Goal: Task Accomplishment & Management: Manage account settings

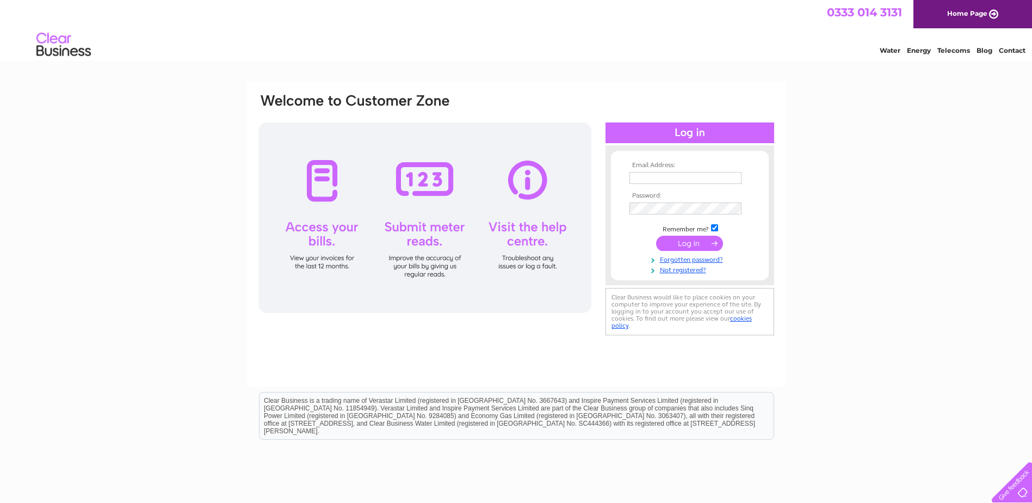
click at [671, 180] on input "text" at bounding box center [685, 178] width 112 height 12
type input "[EMAIL_ADDRESS][DOMAIN_NAME]"
click at [656, 237] on input "submit" at bounding box center [689, 244] width 67 height 15
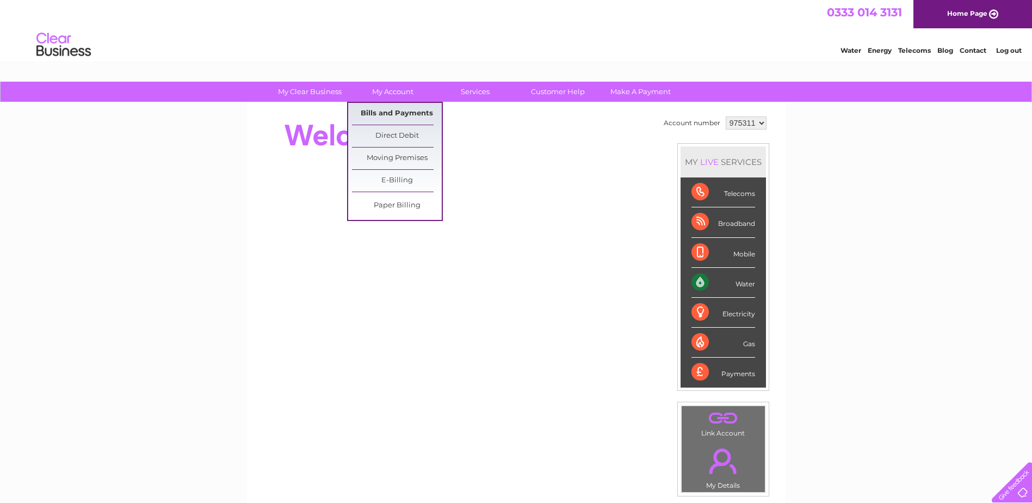
click at [411, 113] on link "Bills and Payments" at bounding box center [397, 114] width 90 height 22
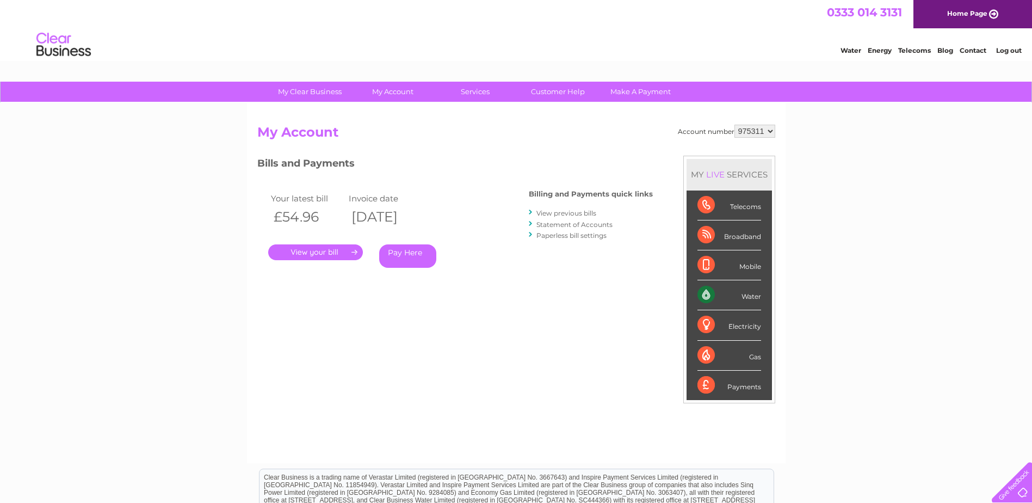
click at [326, 250] on link "." at bounding box center [315, 252] width 95 height 16
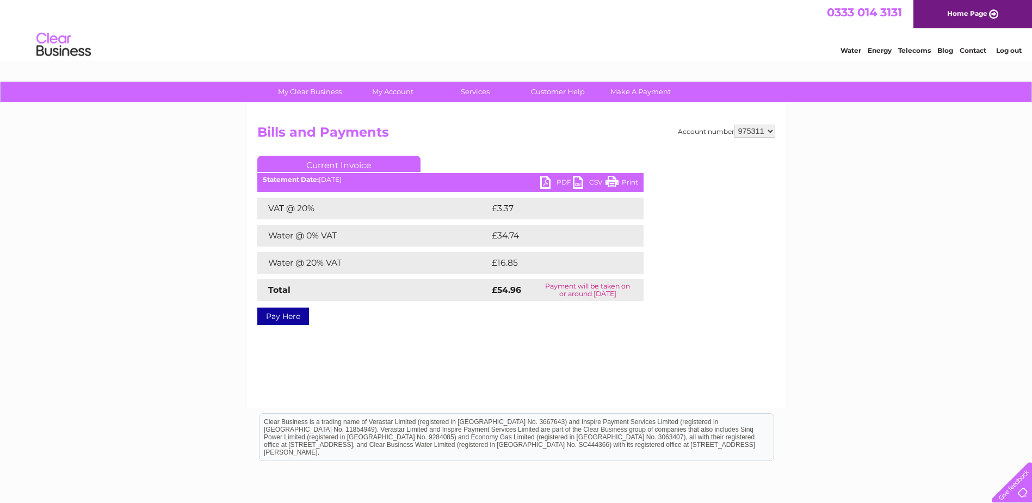
click at [555, 182] on link "PDF" at bounding box center [556, 184] width 33 height 16
